Goal: Find contact information: Find contact information

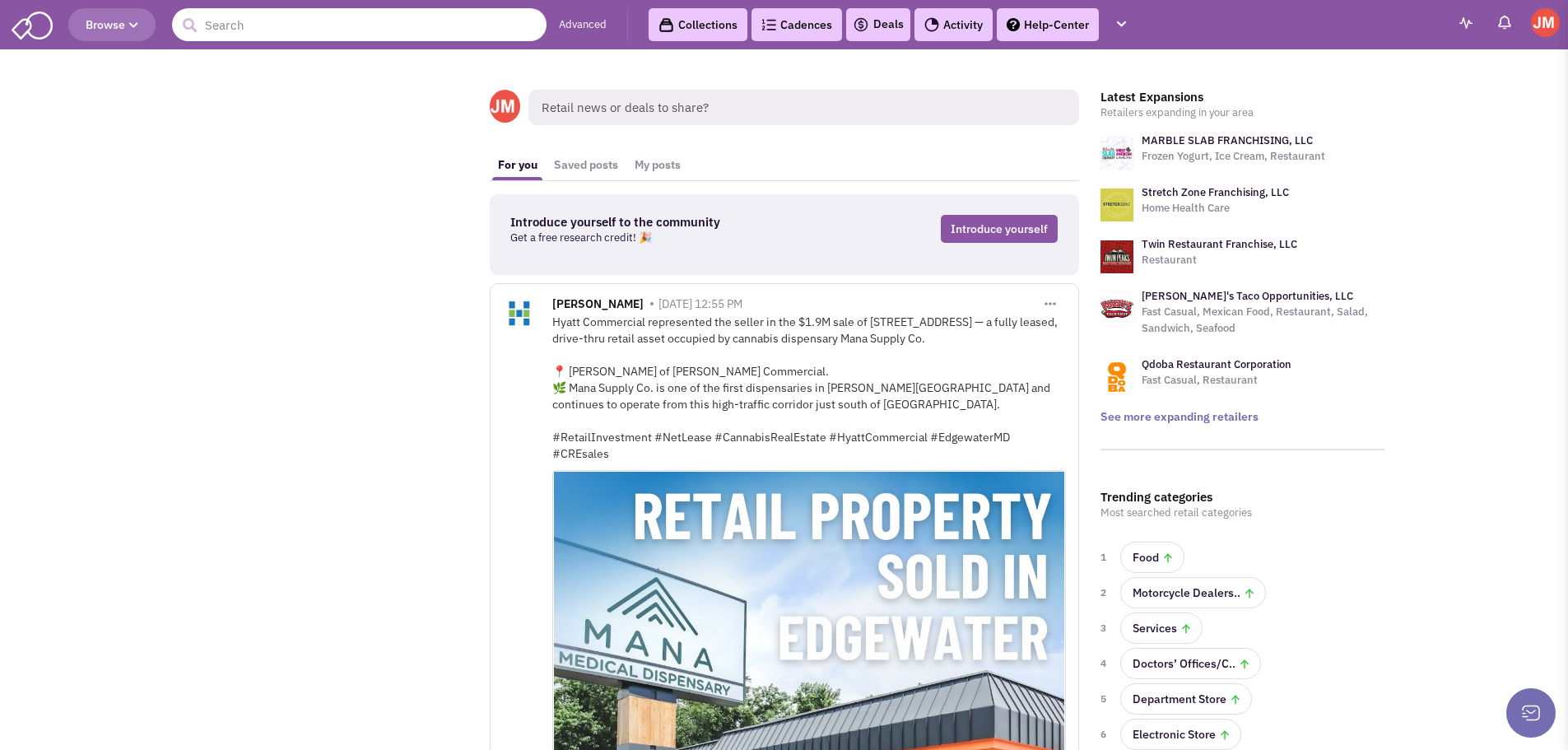
click at [360, 22] on input "text" at bounding box center [359, 25] width 375 height 33
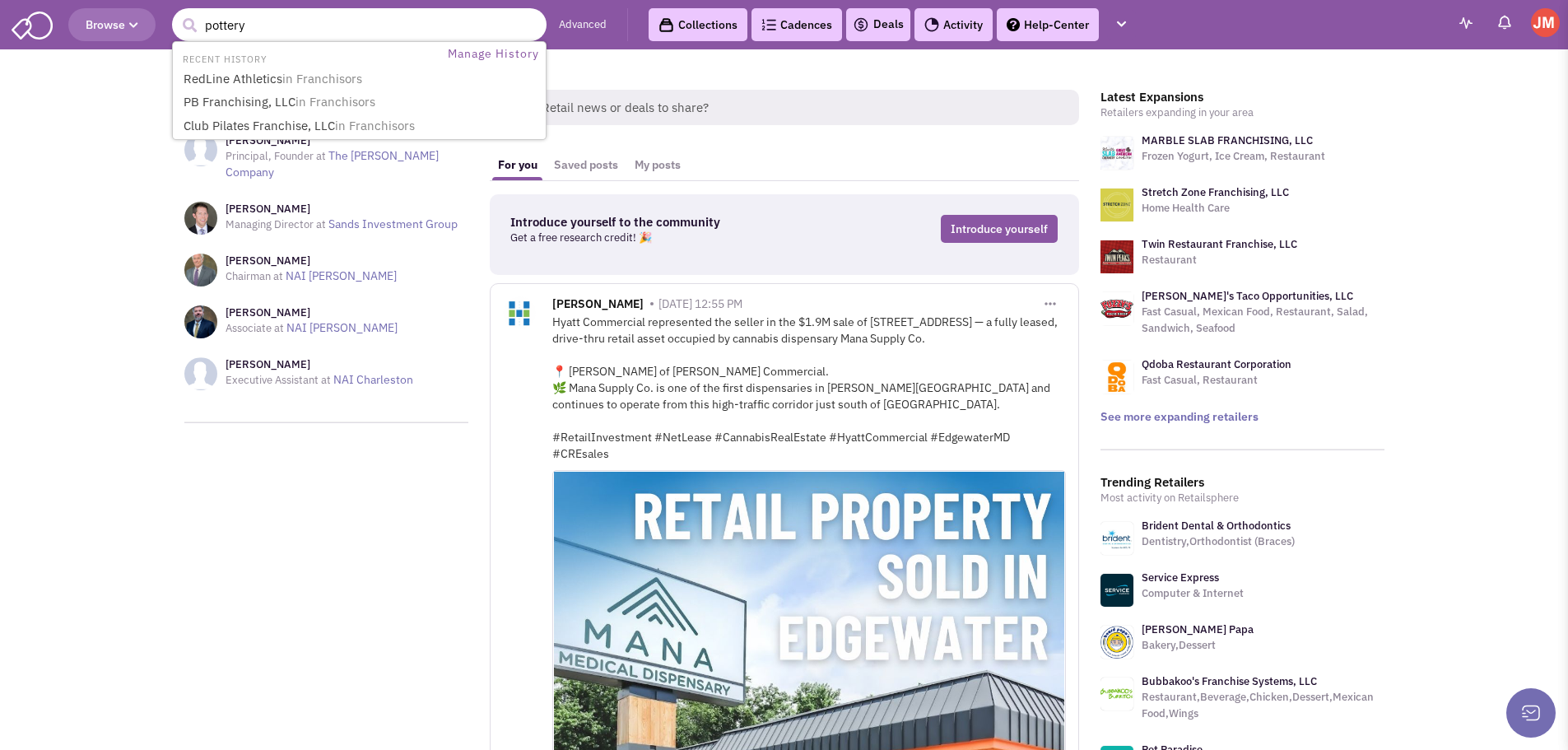
type input "pottery"
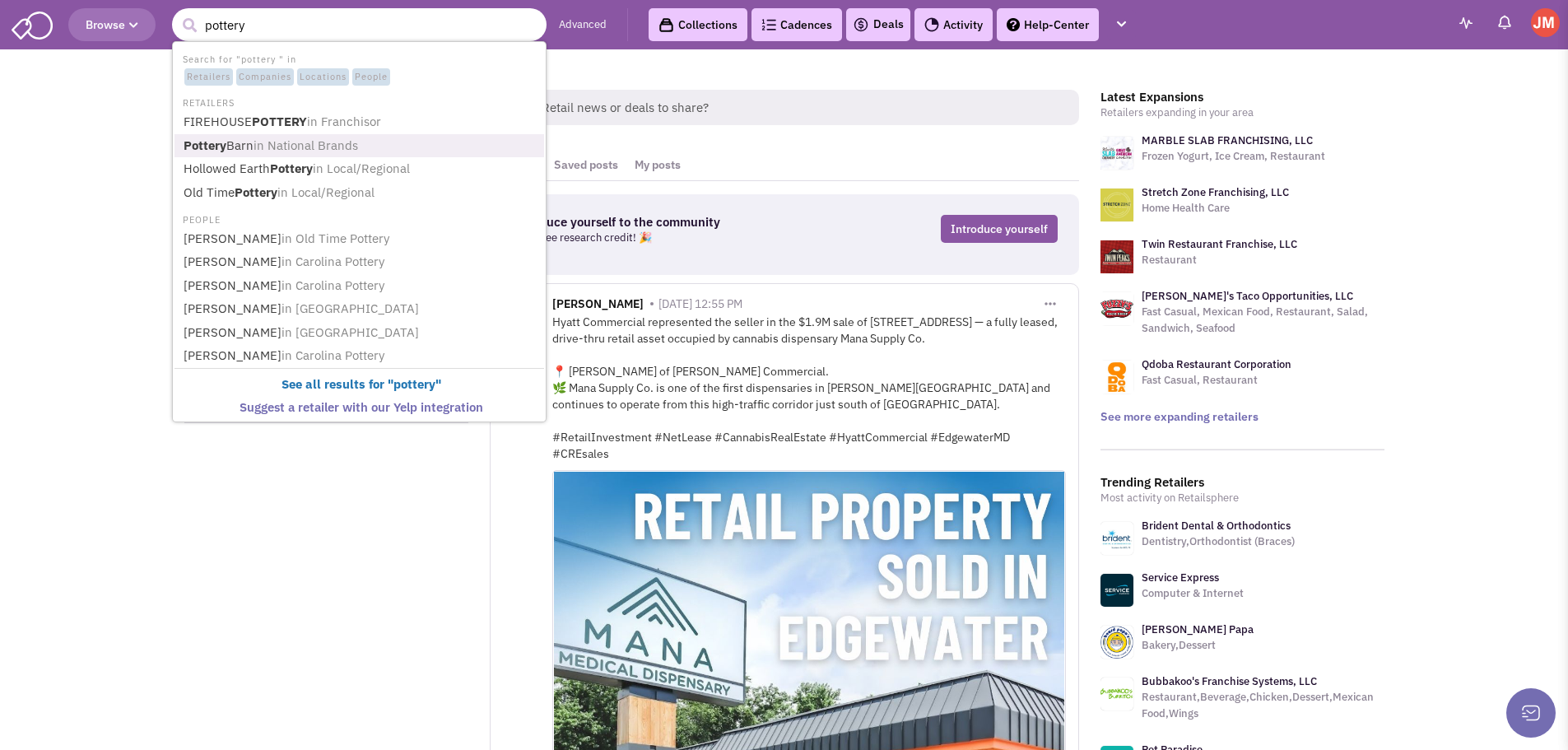
click at [334, 148] on span "in National Brands" at bounding box center [305, 145] width 105 height 16
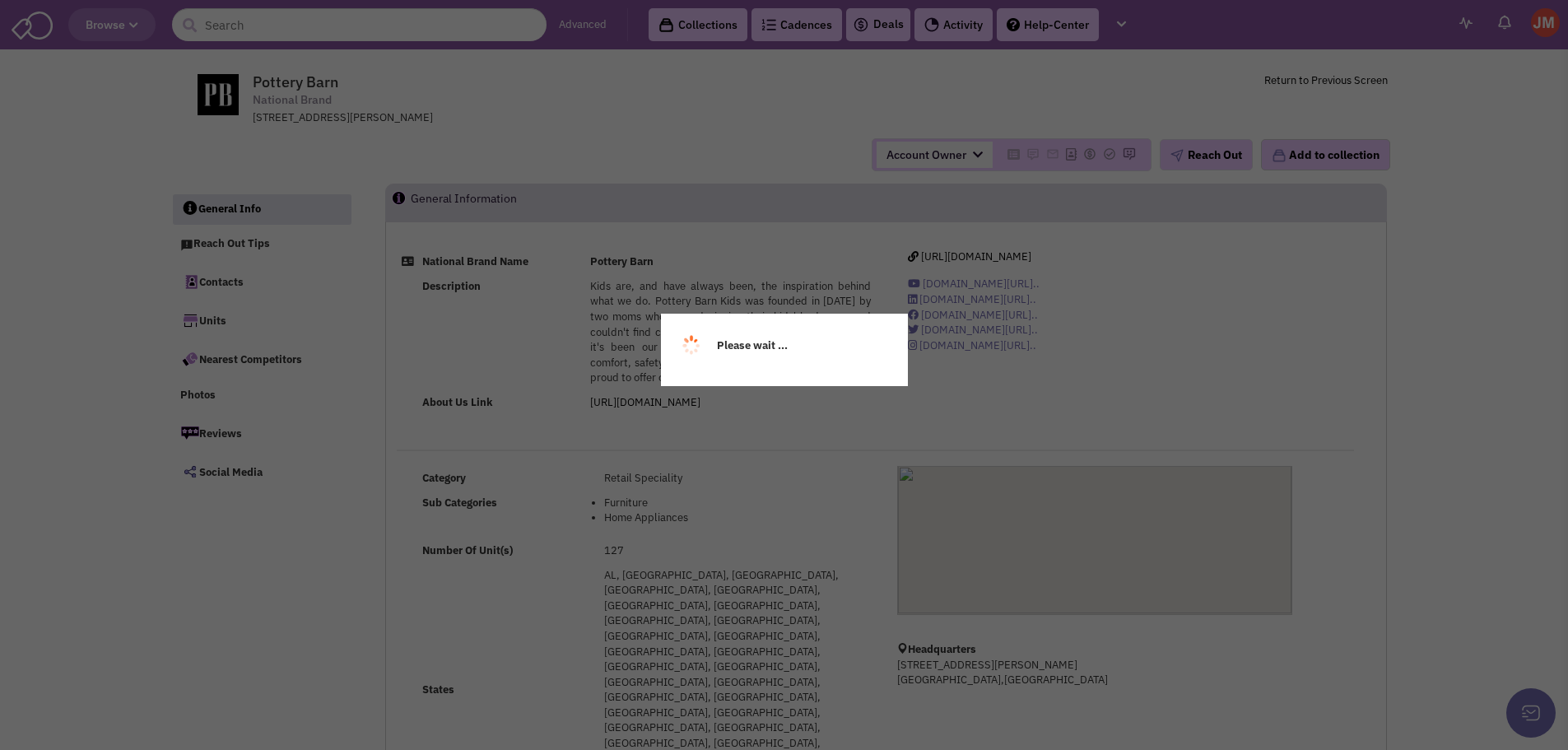
select select
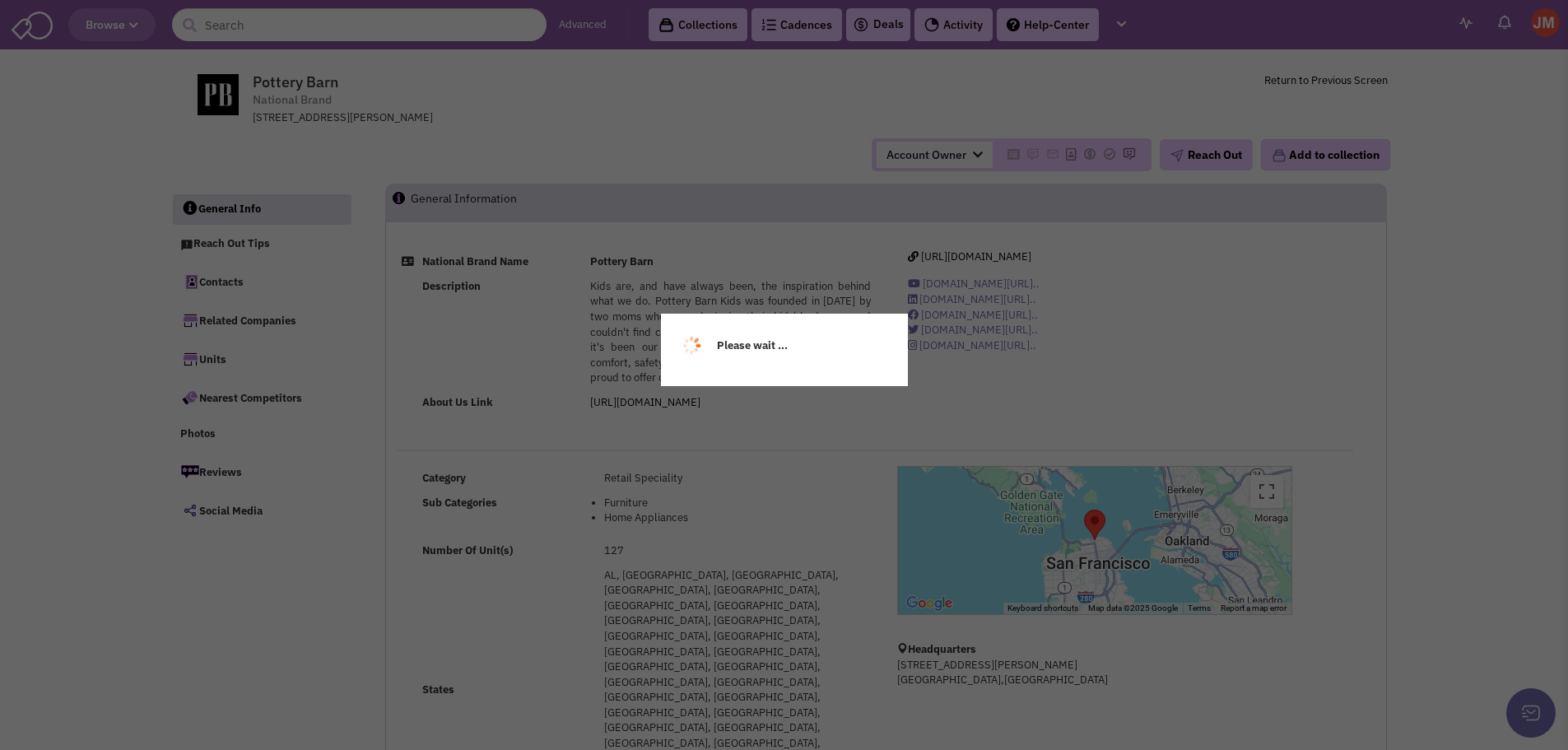
select select
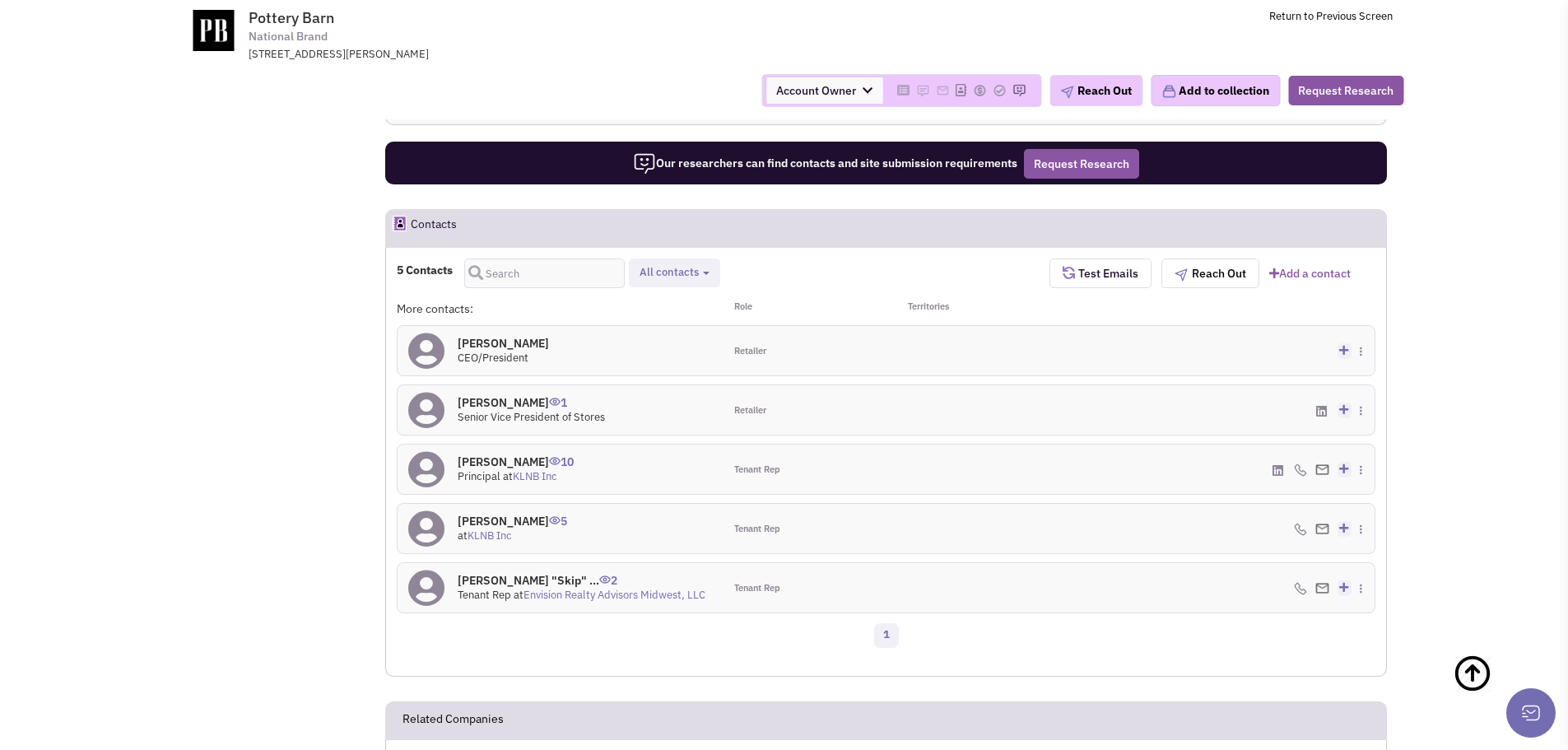
scroll to position [906, 0]
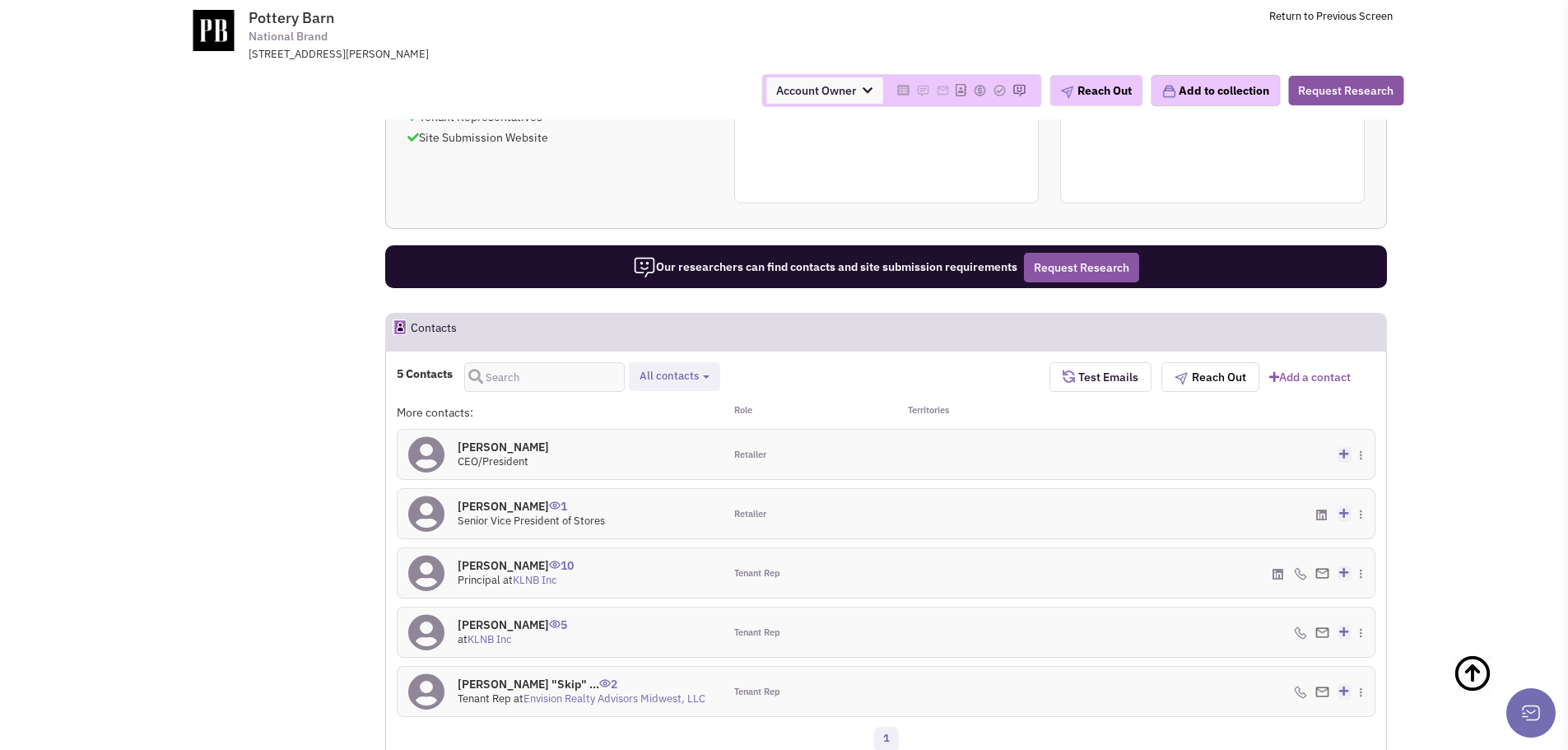
click at [671, 362] on span "Retailer contacts Tenant representatives Verified contacts All contacts Select …" at bounding box center [675, 376] width 92 height 29
click at [694, 369] on span "All contacts" at bounding box center [669, 376] width 60 height 14
click at [857, 362] on div "5 Contacts Retailer contacts Tenant representatives Verified contacts All conta…" at bounding box center [886, 381] width 1000 height 38
click at [1329, 687] on img at bounding box center [1323, 692] width 14 height 10
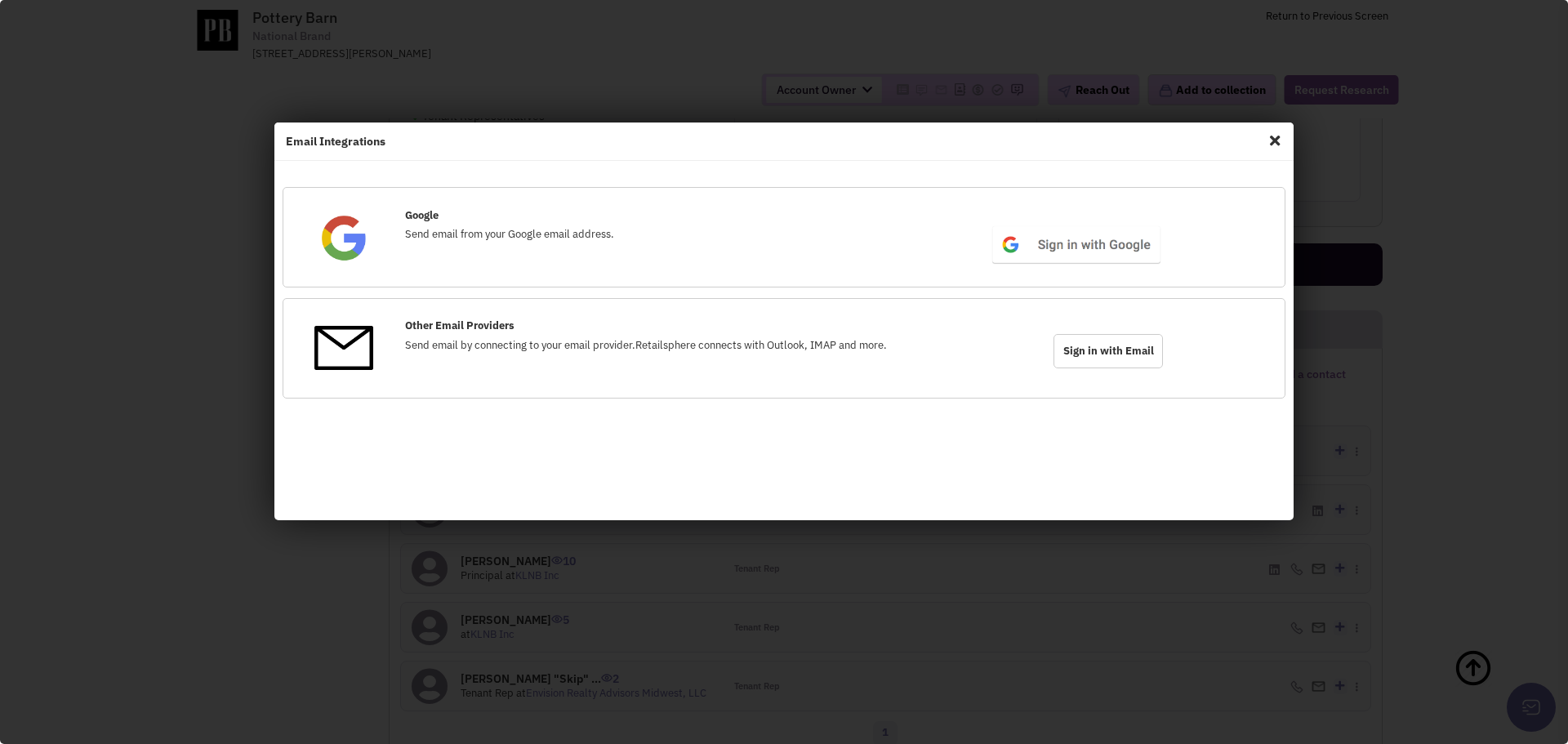
click at [1274, 145] on span "Close" at bounding box center [1275, 141] width 21 height 26
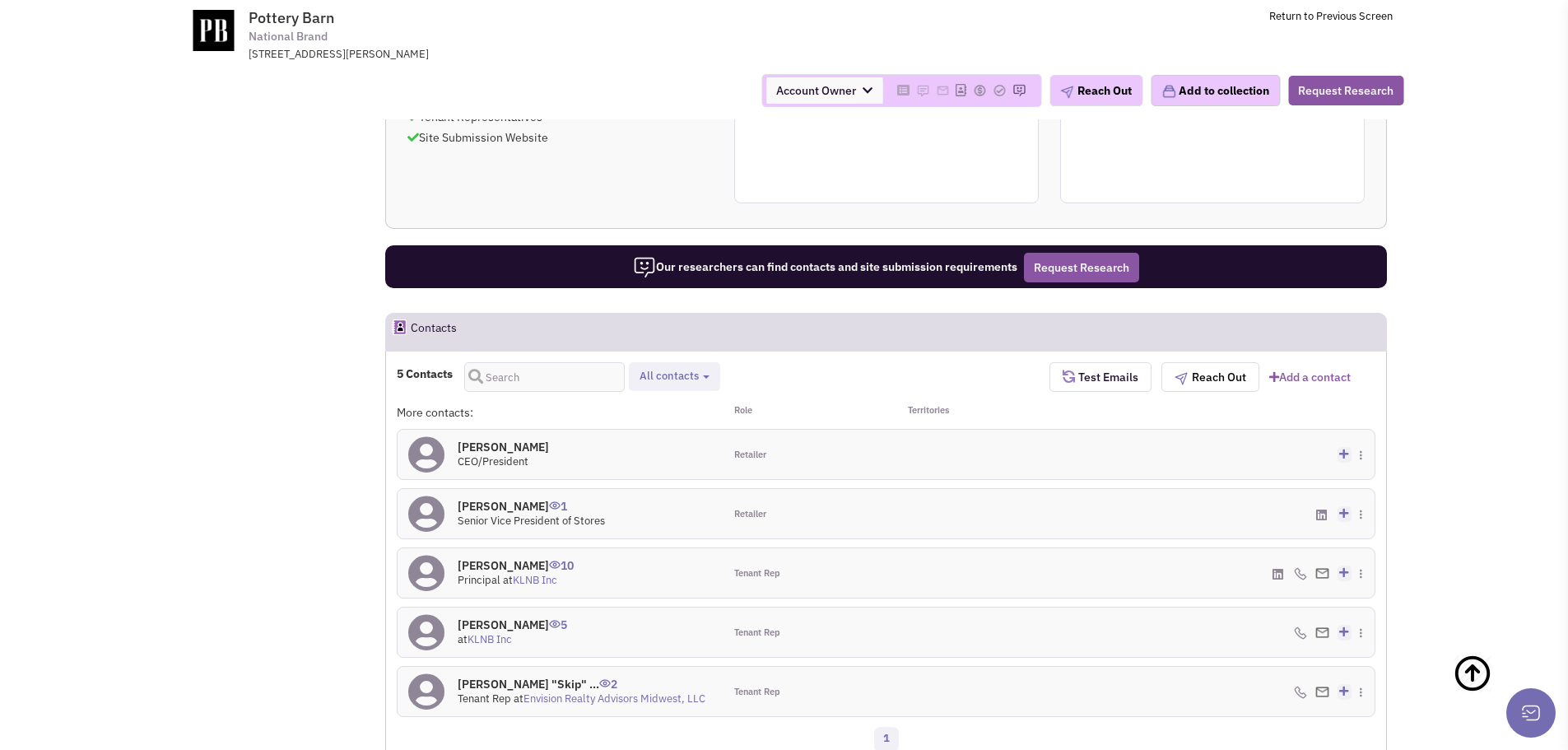
click at [511, 677] on h4 "[PERSON_NAME] "Skip" ... 2" at bounding box center [581, 683] width 248 height 15
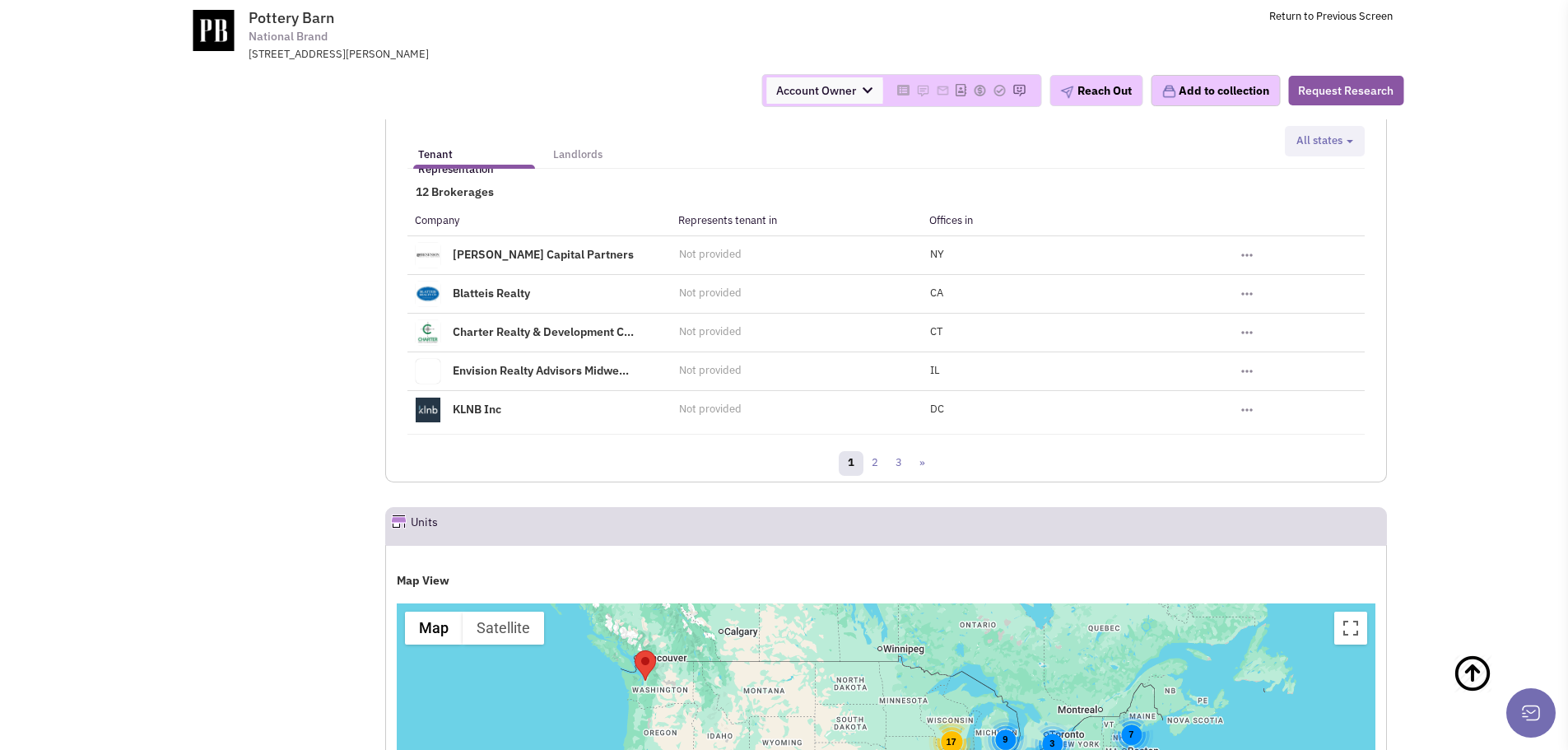
scroll to position [1811, 0]
